Goal: Task Accomplishment & Management: Manage account settings

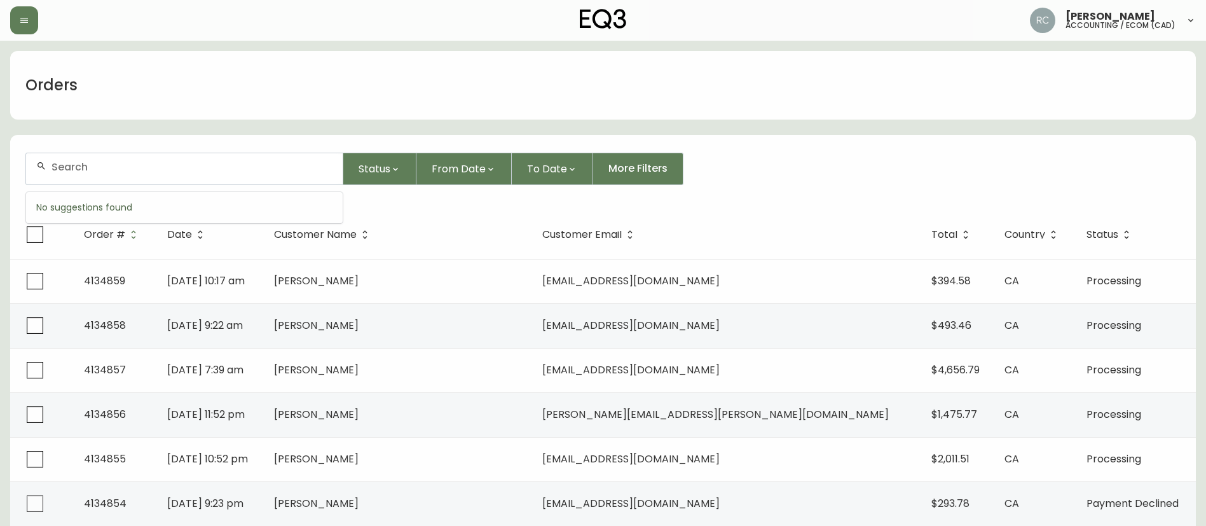
click at [86, 172] on input "text" at bounding box center [192, 167] width 281 height 12
paste input "4133642"
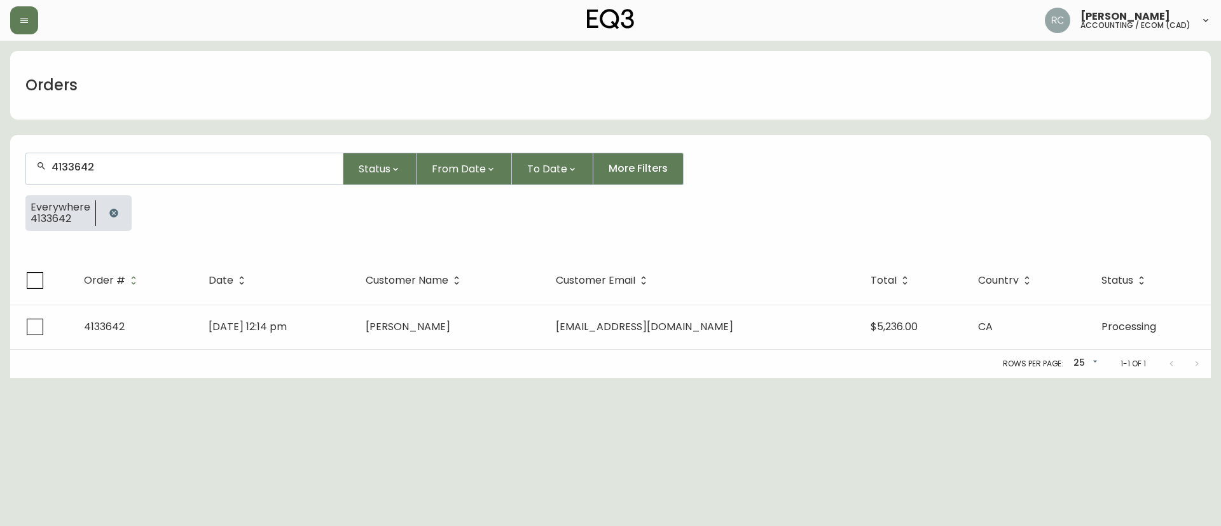
type input "4133642"
click at [189, 357] on div "Rows per page: 25 25 1-1 of 1" at bounding box center [610, 364] width 1201 height 28
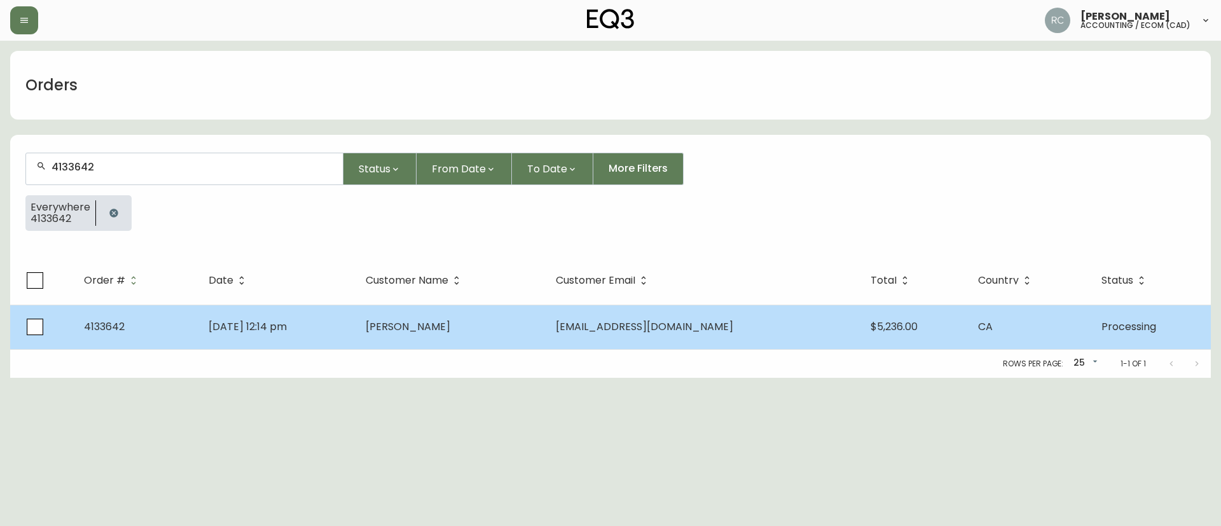
click at [198, 343] on td "4133642" at bounding box center [136, 327] width 125 height 45
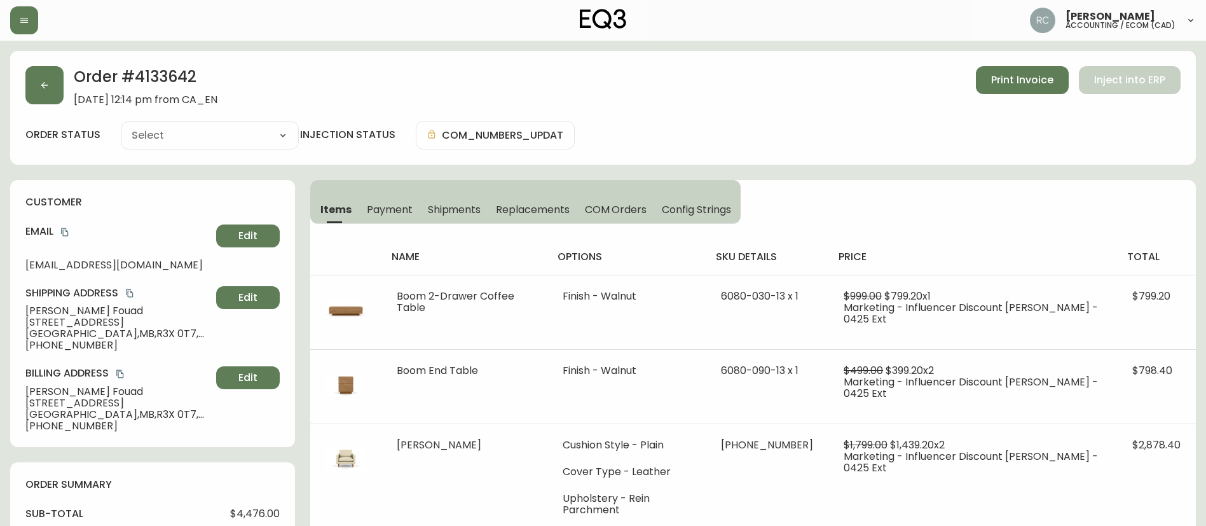
type input "Processing"
select select "PROCESSING"
click at [399, 201] on button "Payment" at bounding box center [389, 209] width 61 height 28
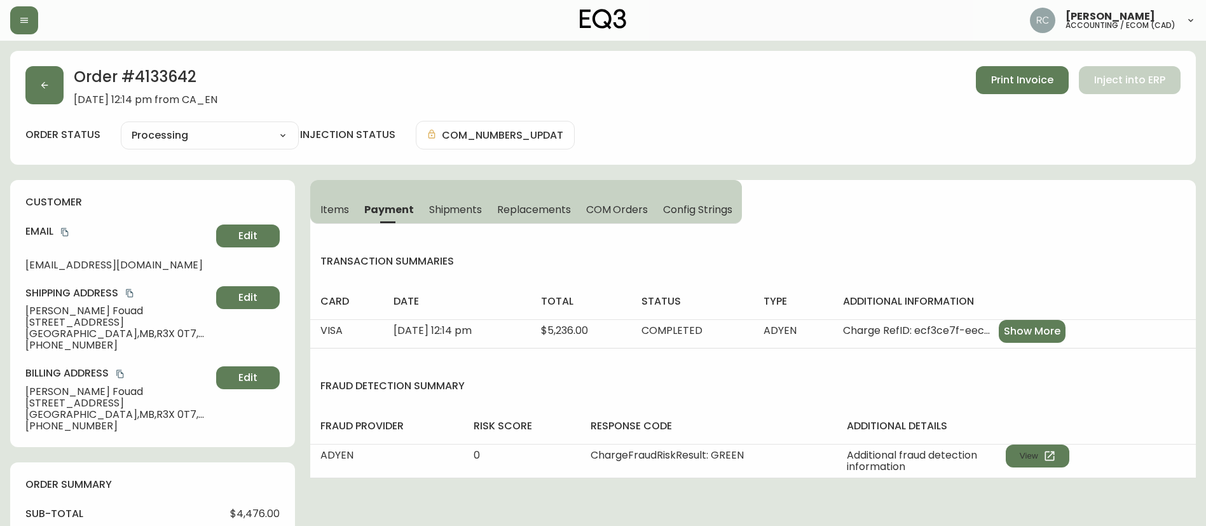
click at [329, 195] on button "Items" at bounding box center [333, 209] width 46 height 28
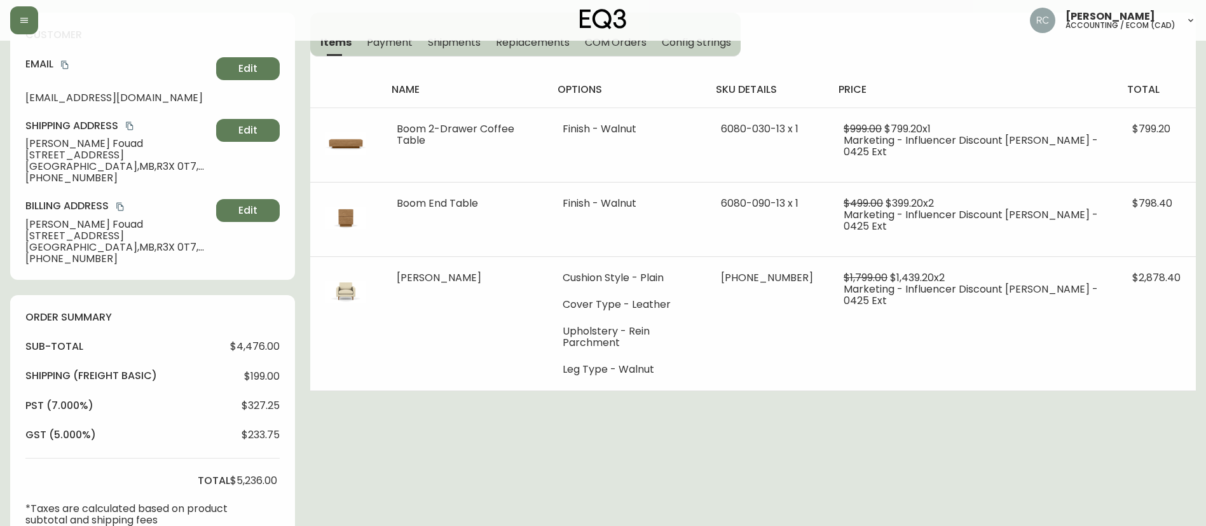
scroll to position [382, 0]
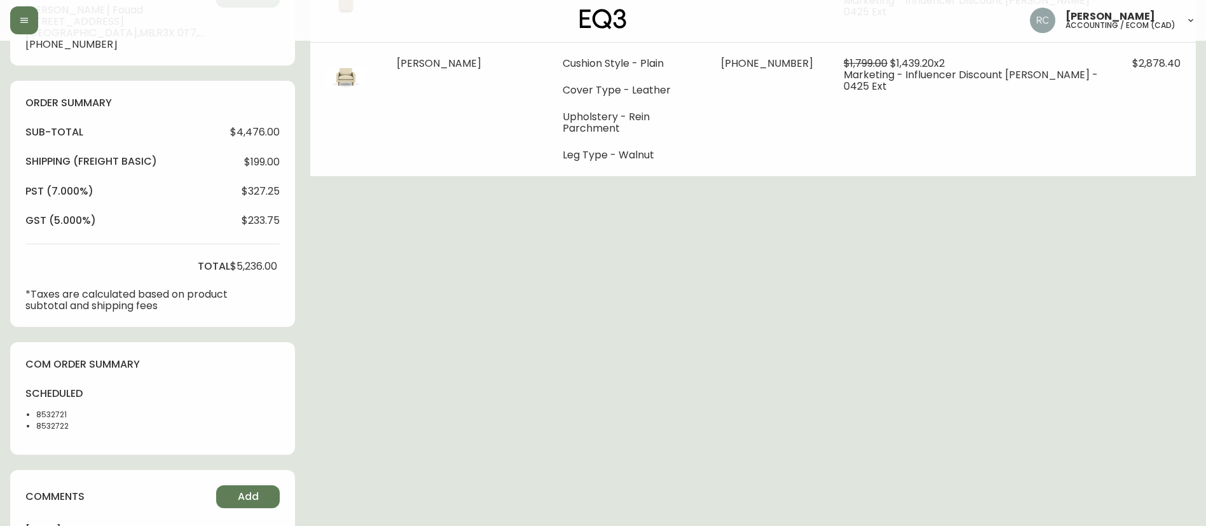
click at [62, 426] on li "8532722" at bounding box center [68, 425] width 64 height 11
copy li "8532722"
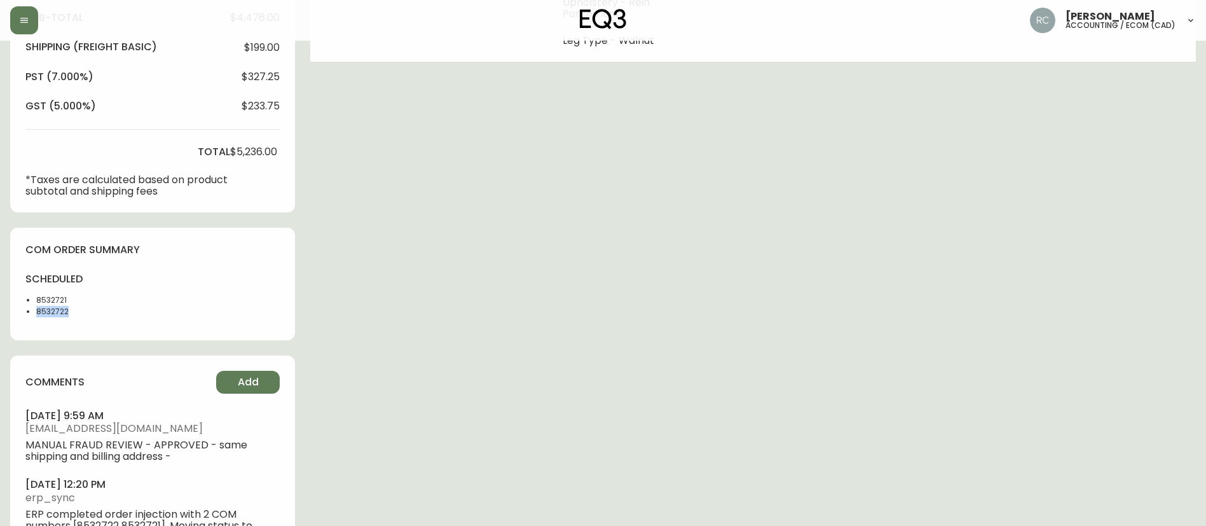
scroll to position [551, 0]
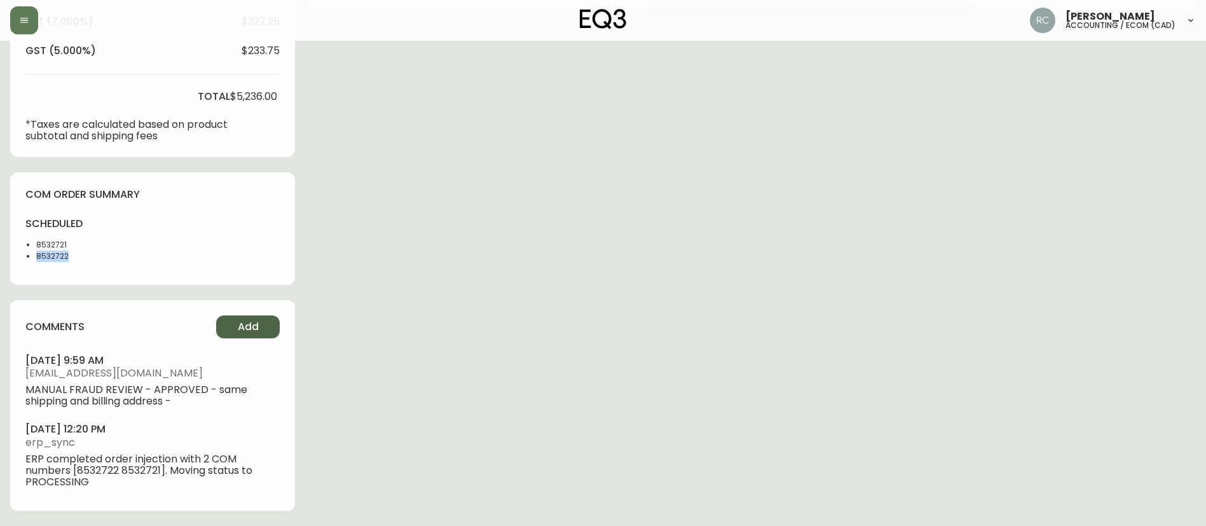
click at [258, 320] on span "Add" at bounding box center [248, 327] width 21 height 14
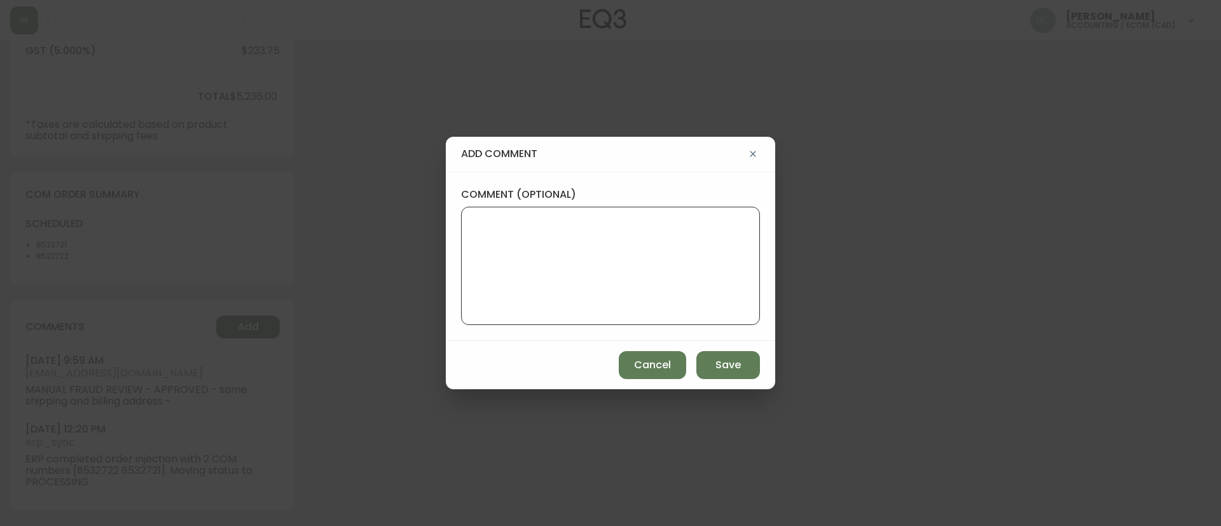
click at [630, 224] on textarea "comment (optional)" at bounding box center [610, 266] width 277 height 102
type textarea "DELETED 8532722"
click at [730, 368] on span "Save" at bounding box center [727, 365] width 25 height 14
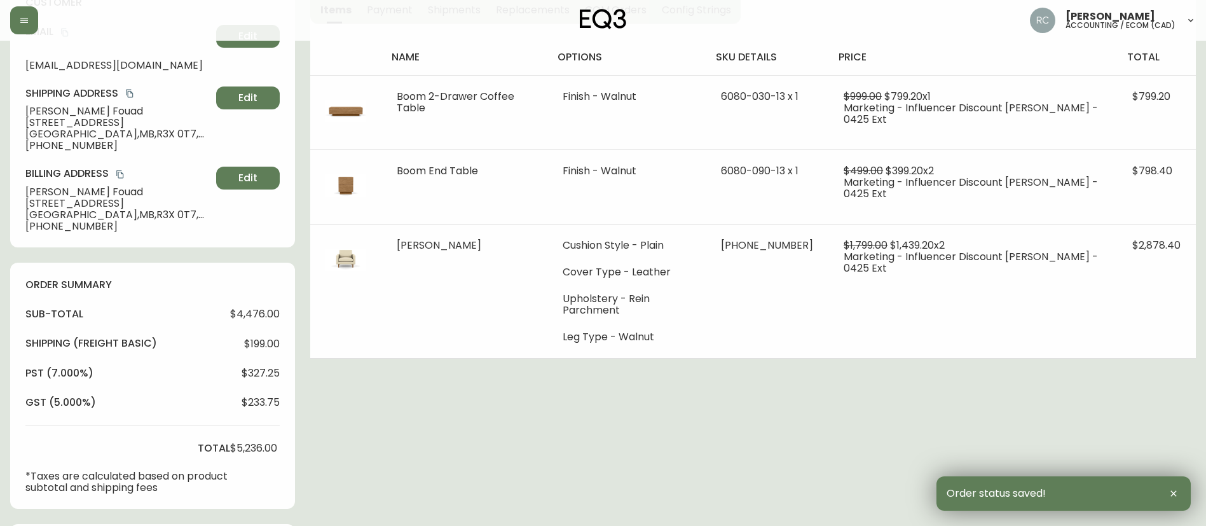
scroll to position [0, 0]
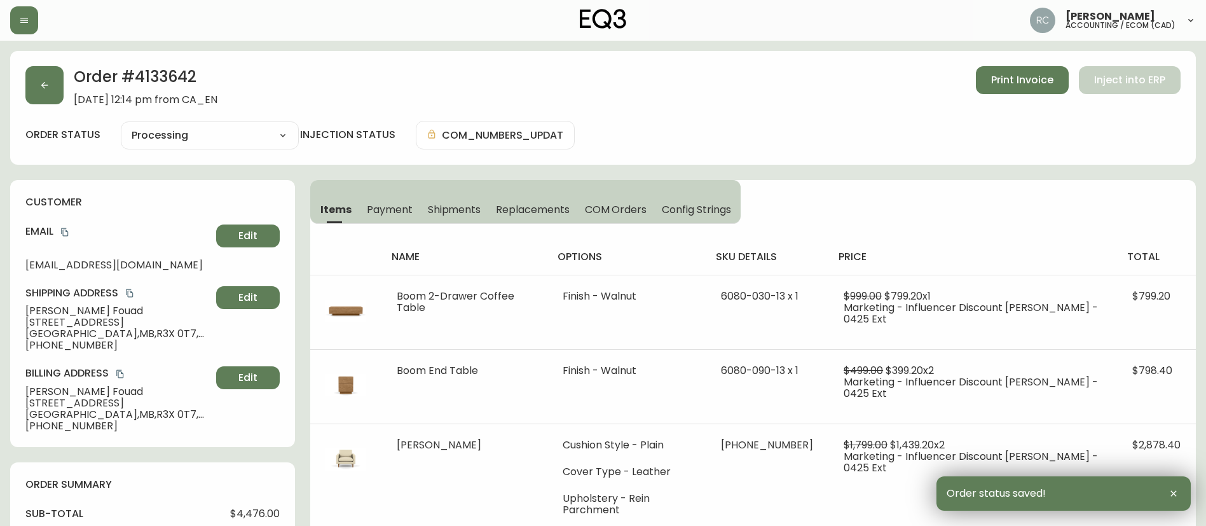
click at [167, 82] on h2 "Order # 4133642" at bounding box center [146, 80] width 144 height 28
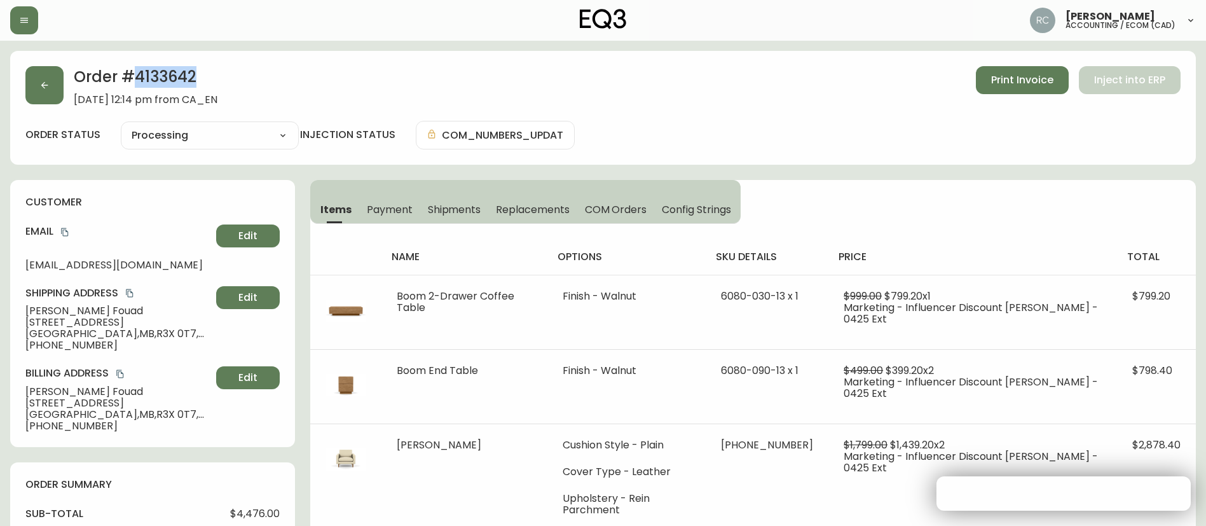
click at [167, 82] on h2 "Order # 4133642" at bounding box center [146, 80] width 144 height 28
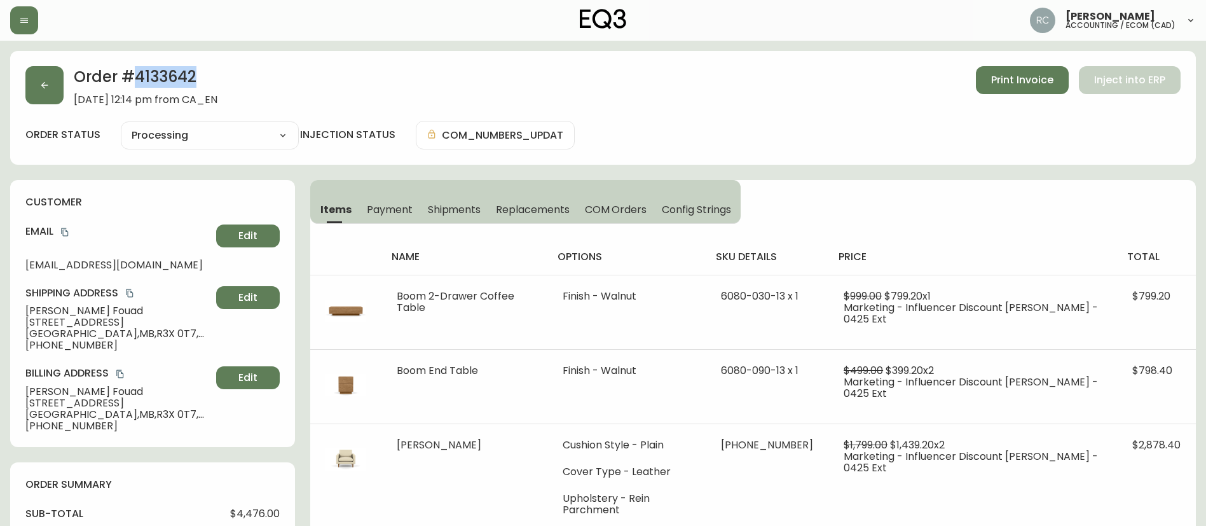
copy h2 "4133642"
click at [611, 102] on div "Order # 4133642 June 11, 2025 at 12:14 pm from CA_EN Print Invoice Inject into …" at bounding box center [603, 85] width 1156 height 39
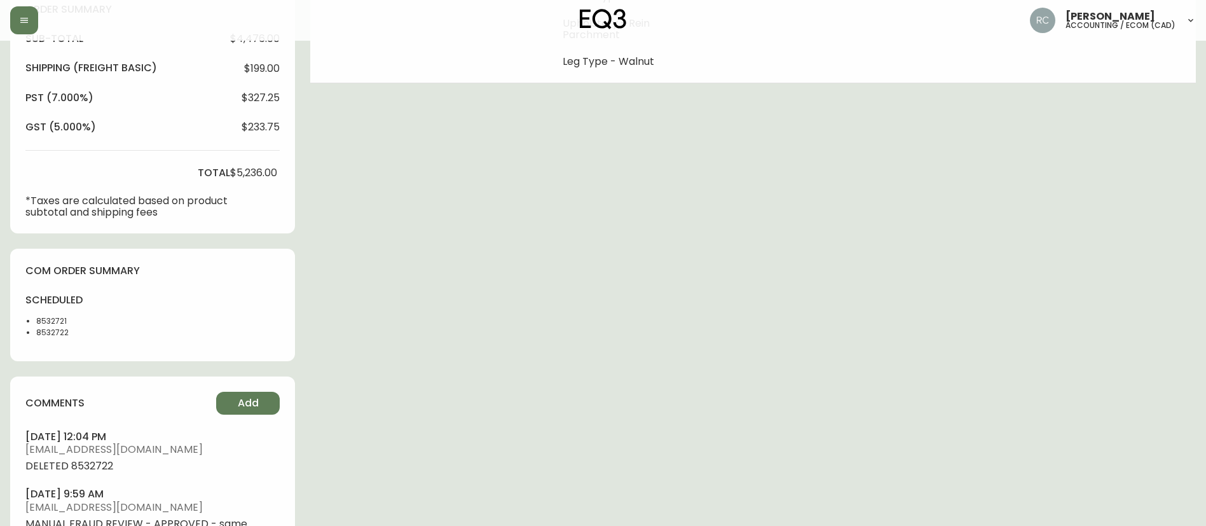
scroll to position [445, 0]
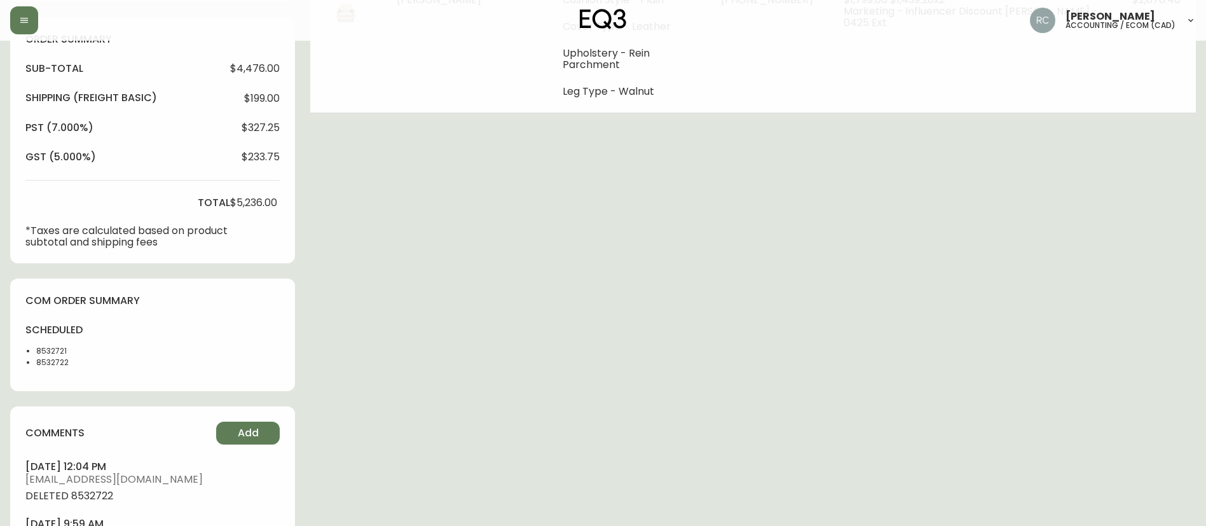
click at [83, 496] on span "DELETED 8532722" at bounding box center [152, 495] width 254 height 11
copy span "DELETED 8532722"
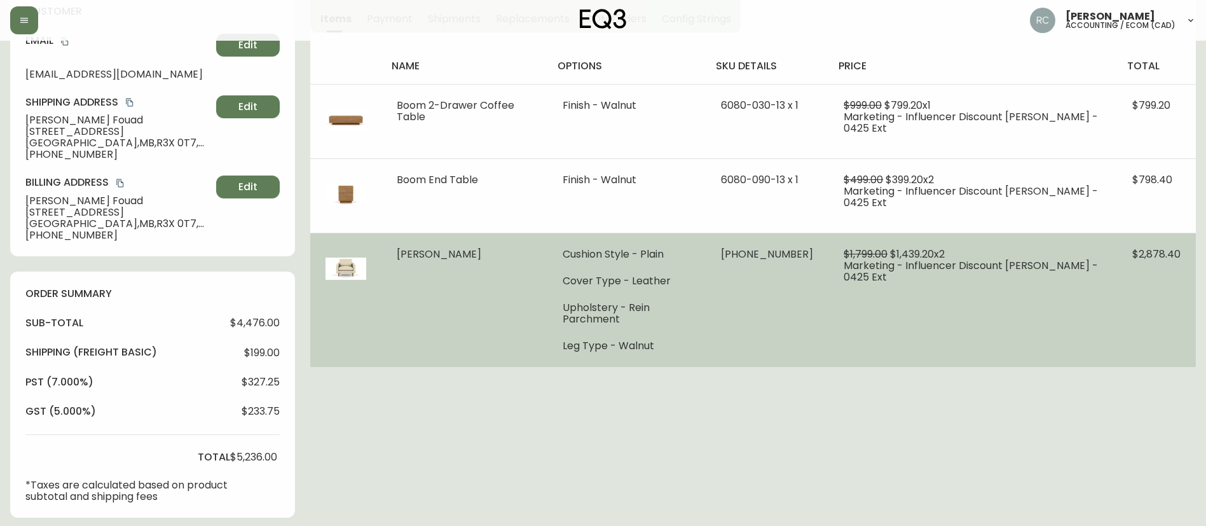
scroll to position [127, 0]
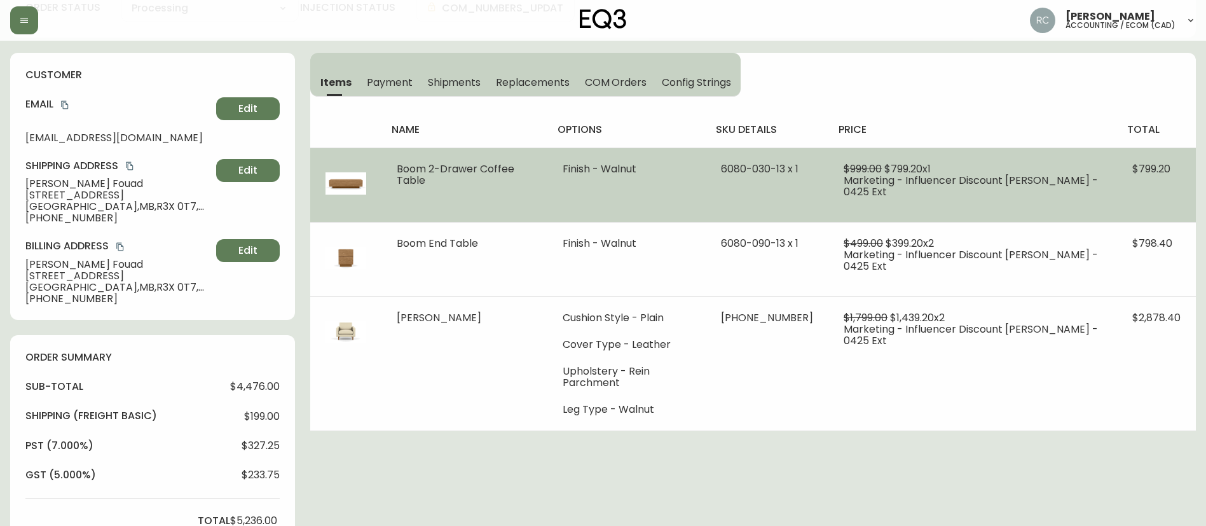
click at [1159, 157] on td "$799.20" at bounding box center [1156, 185] width 79 height 74
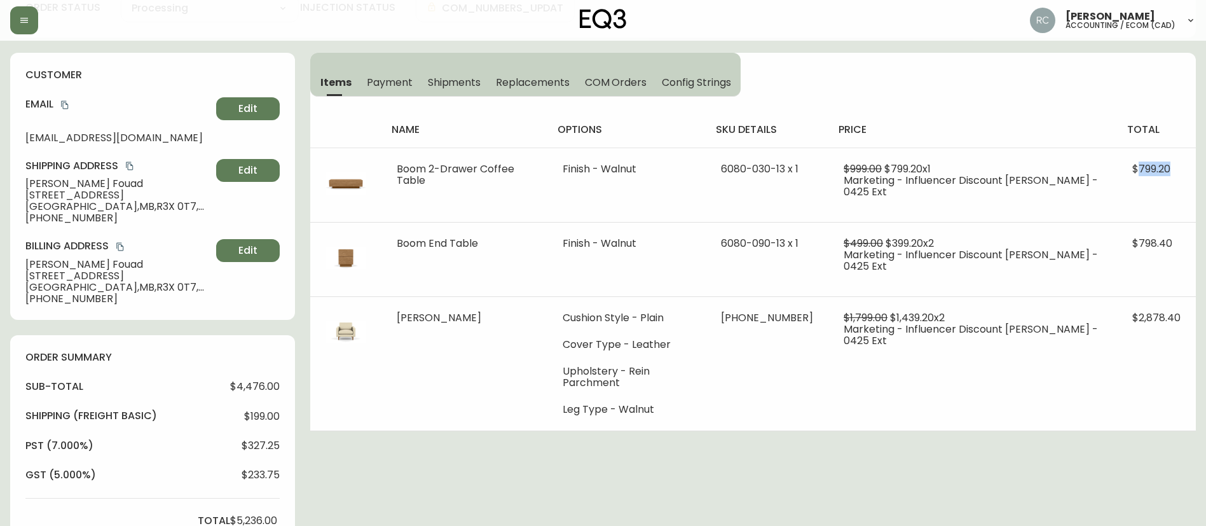
copy span "799.20"
click at [376, 76] on span "Payment" at bounding box center [390, 82] width 46 height 13
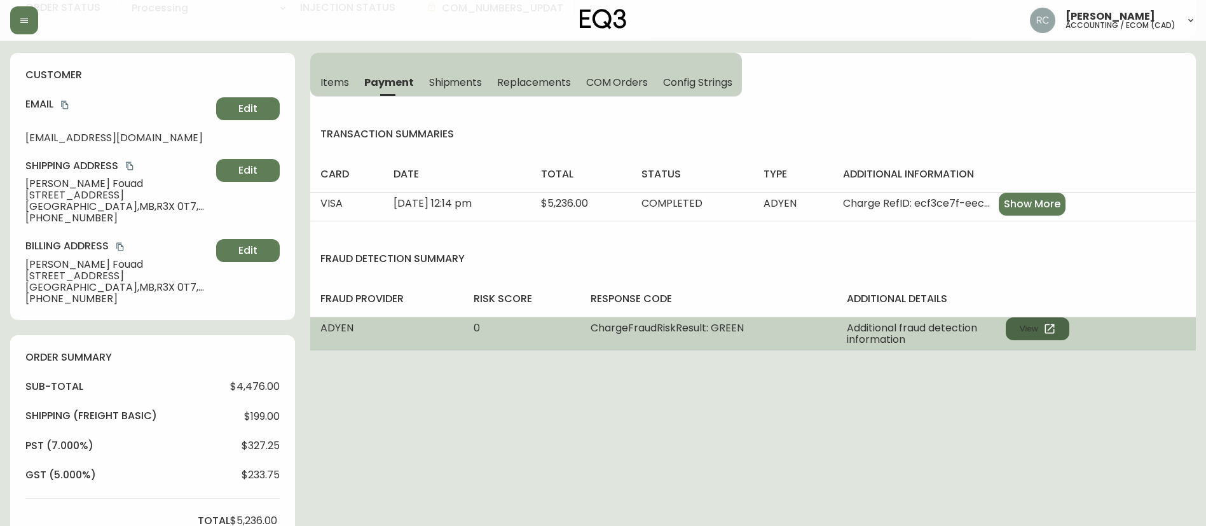
click at [1024, 329] on button "View" at bounding box center [1038, 328] width 64 height 23
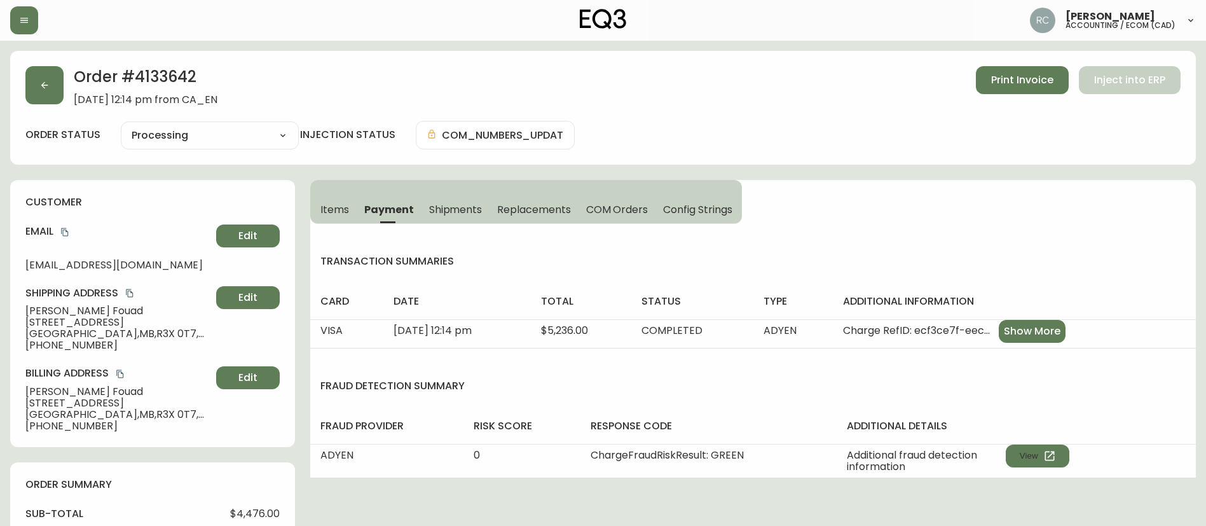
click at [325, 204] on span "Items" at bounding box center [335, 209] width 29 height 13
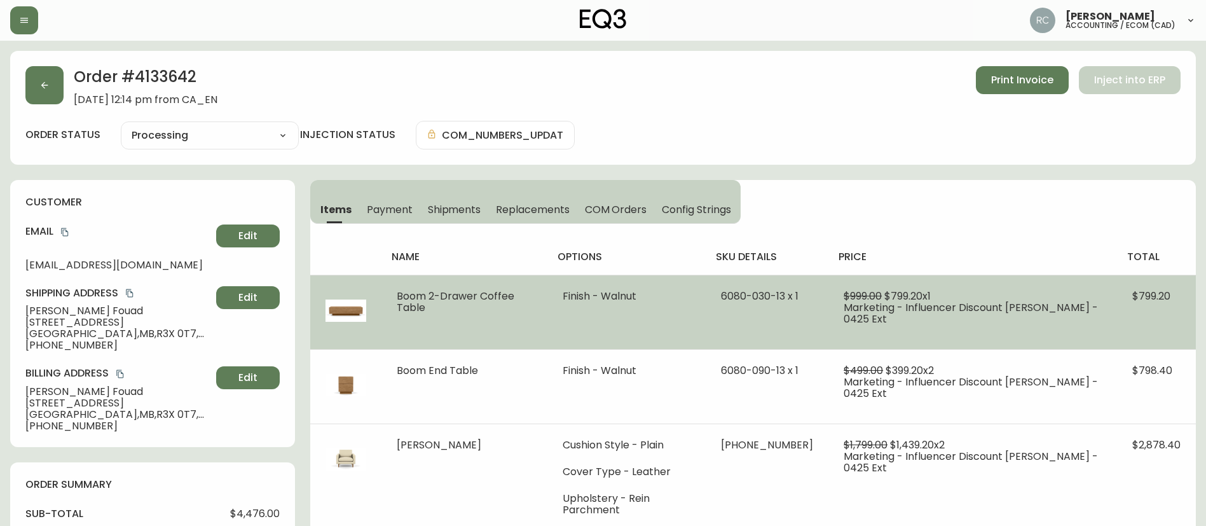
click at [1149, 292] on span "$799.20" at bounding box center [1152, 296] width 38 height 15
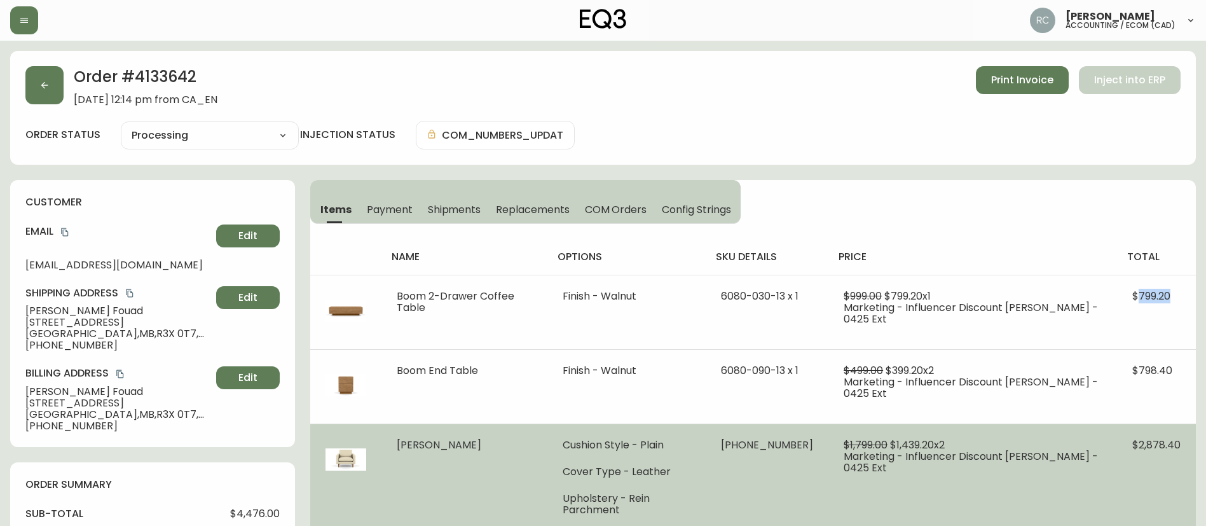
copy span "799.20"
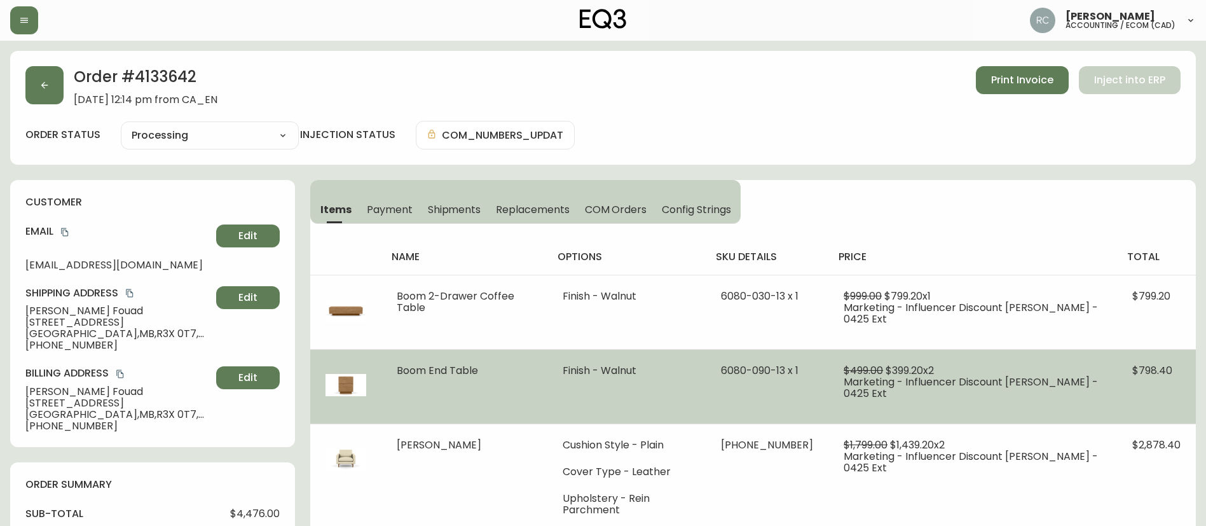
click at [1163, 371] on span "$798.40" at bounding box center [1153, 370] width 40 height 15
click at [1162, 371] on span "$798.40" at bounding box center [1153, 370] width 40 height 15
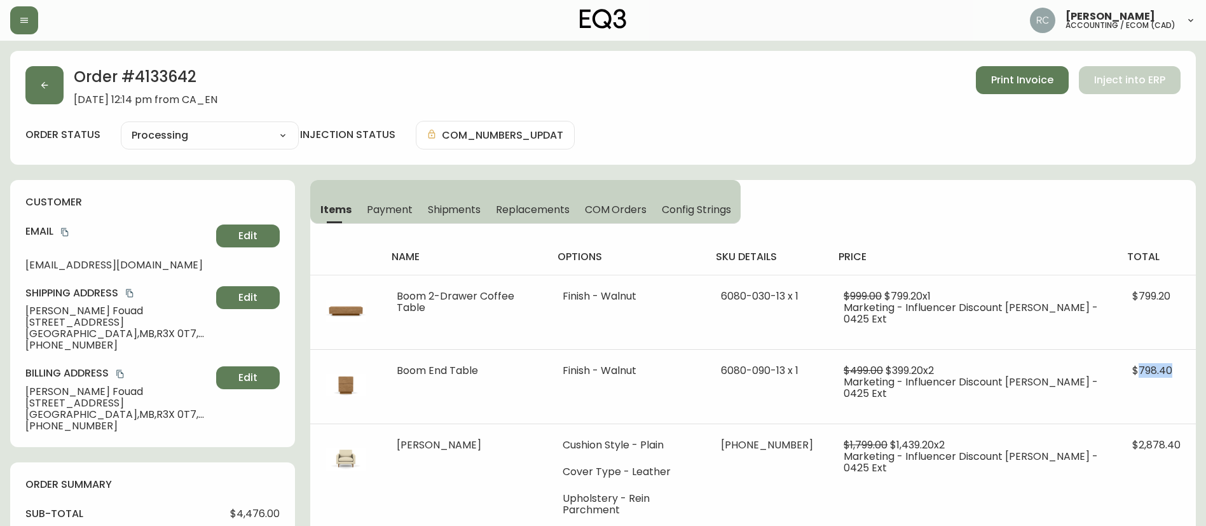
copy span "798.40"
click at [172, 78] on h2 "Order # 4133642" at bounding box center [146, 80] width 144 height 28
click at [172, 77] on h2 "Order # 4133642" at bounding box center [146, 80] width 144 height 28
copy h2 "4133642"
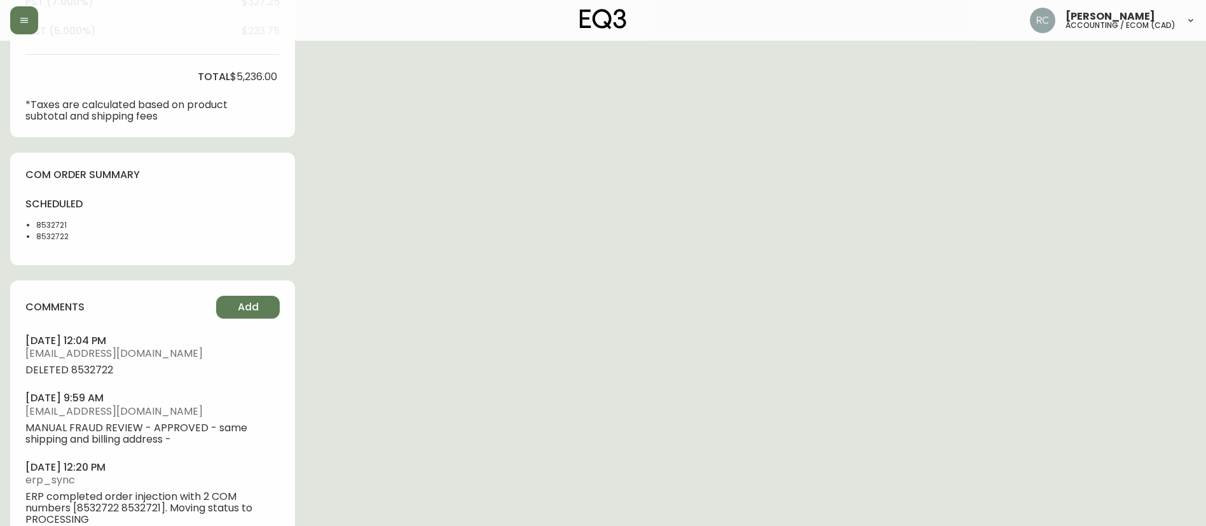
scroll to position [572, 0]
click at [239, 313] on button "Add" at bounding box center [248, 305] width 64 height 23
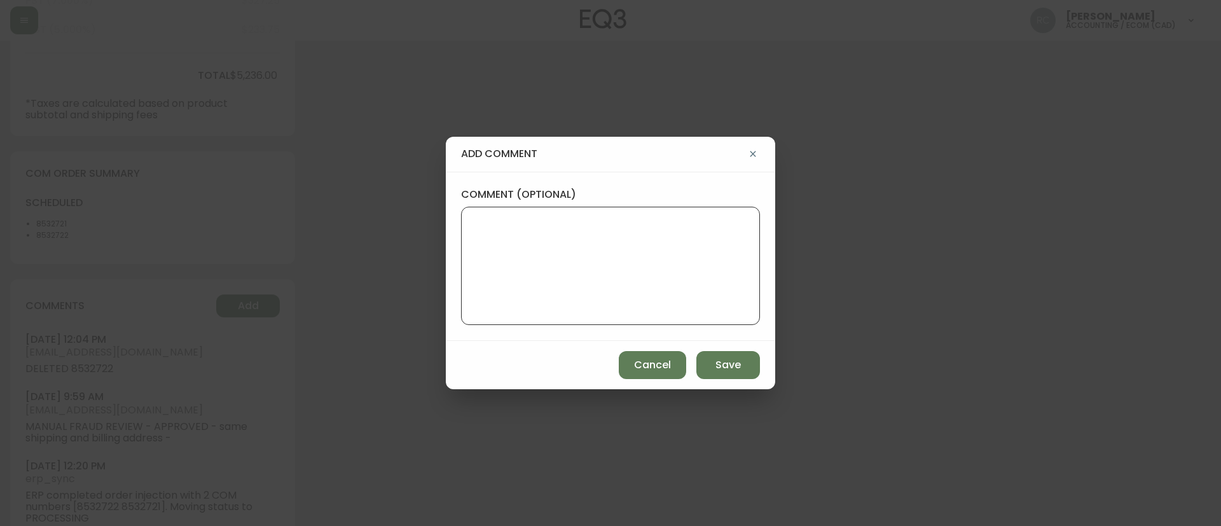
click at [486, 252] on textarea "comment (optional)" at bounding box center [610, 266] width 277 height 102
paste textarea "DELETED 8532722 REFUNDED $1789.312 Refund request submitted successfully with P…"
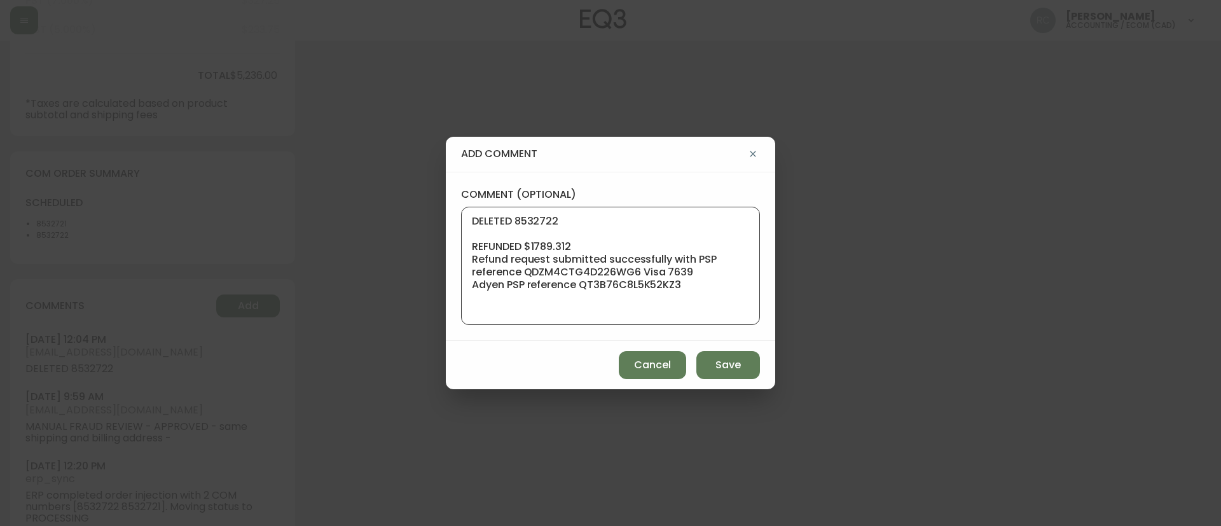
drag, startPoint x: 582, startPoint y: 231, endPoint x: 383, endPoint y: 200, distance: 200.9
click at [383, 200] on div "add comment comment (optional) DELETED 8532722 REFUNDED $1789.312 Refund reques…" at bounding box center [610, 263] width 1221 height 526
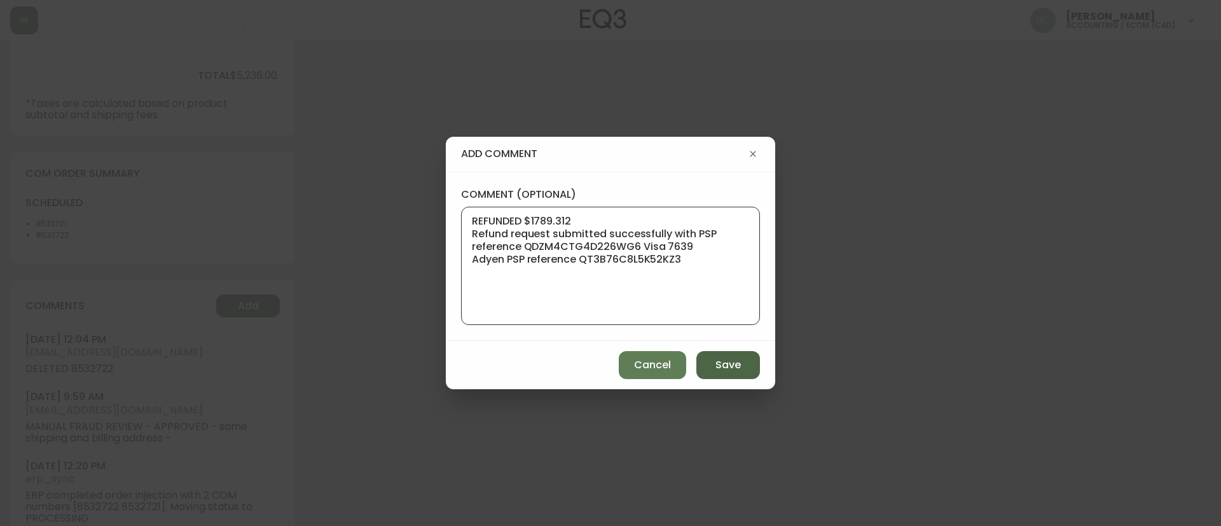
type textarea "REFUNDED $1789.312 Refund request submitted successfully with PSP reference QDZ…"
click at [745, 366] on button "Save" at bounding box center [728, 365] width 64 height 28
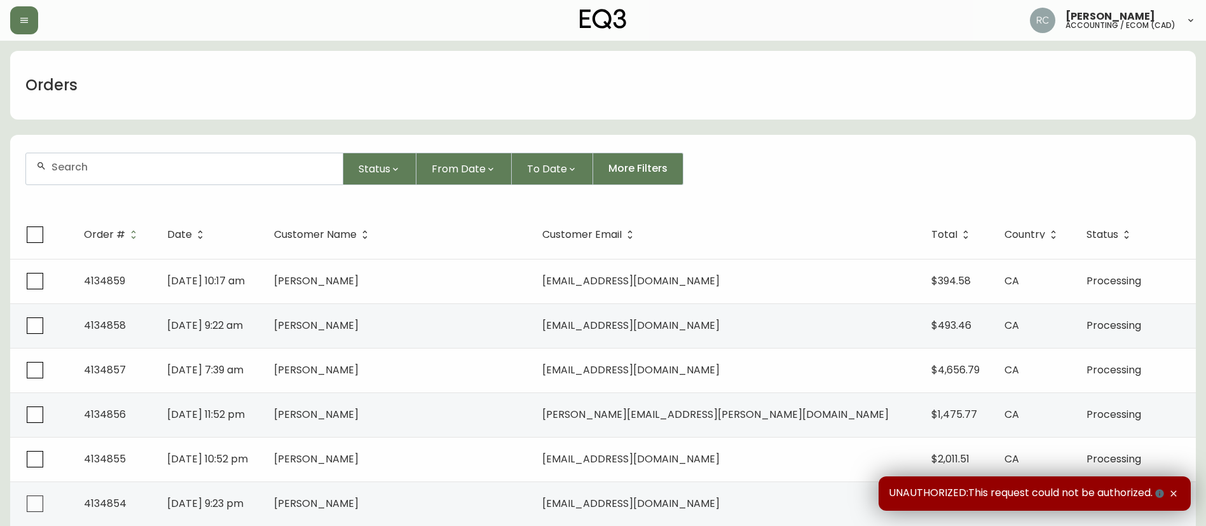
drag, startPoint x: 1053, startPoint y: 28, endPoint x: 967, endPoint y: 71, distance: 96.1
click at [967, 71] on div "Orders" at bounding box center [603, 85] width 1186 height 69
